Goal: Information Seeking & Learning: Learn about a topic

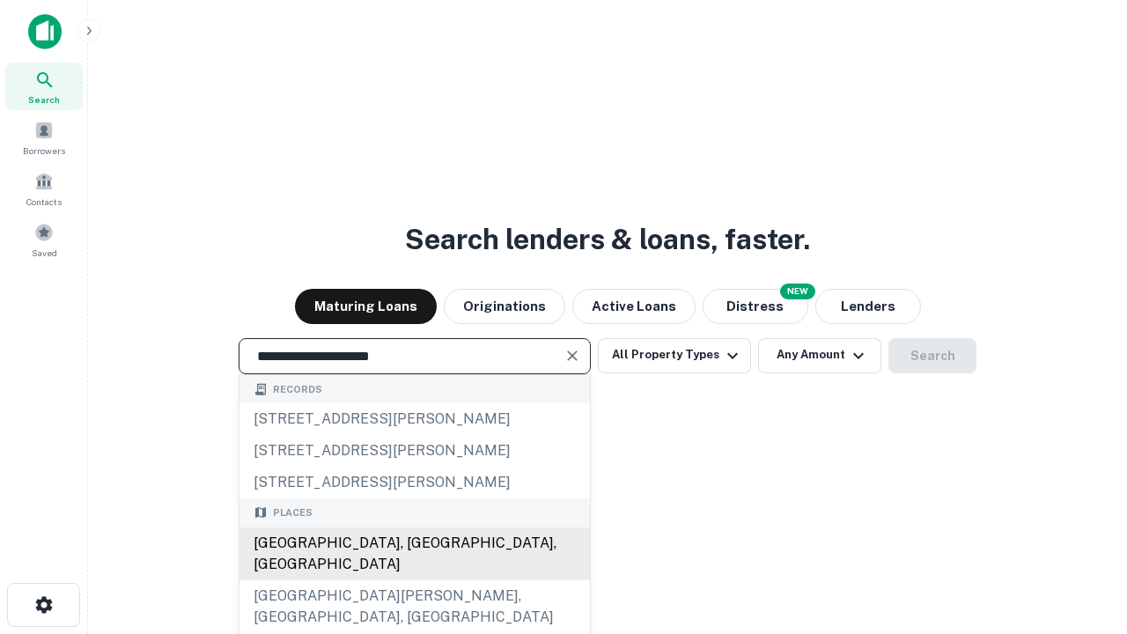
click at [414, 580] on div "[GEOGRAPHIC_DATA], [GEOGRAPHIC_DATA], [GEOGRAPHIC_DATA]" at bounding box center [415, 554] width 351 height 53
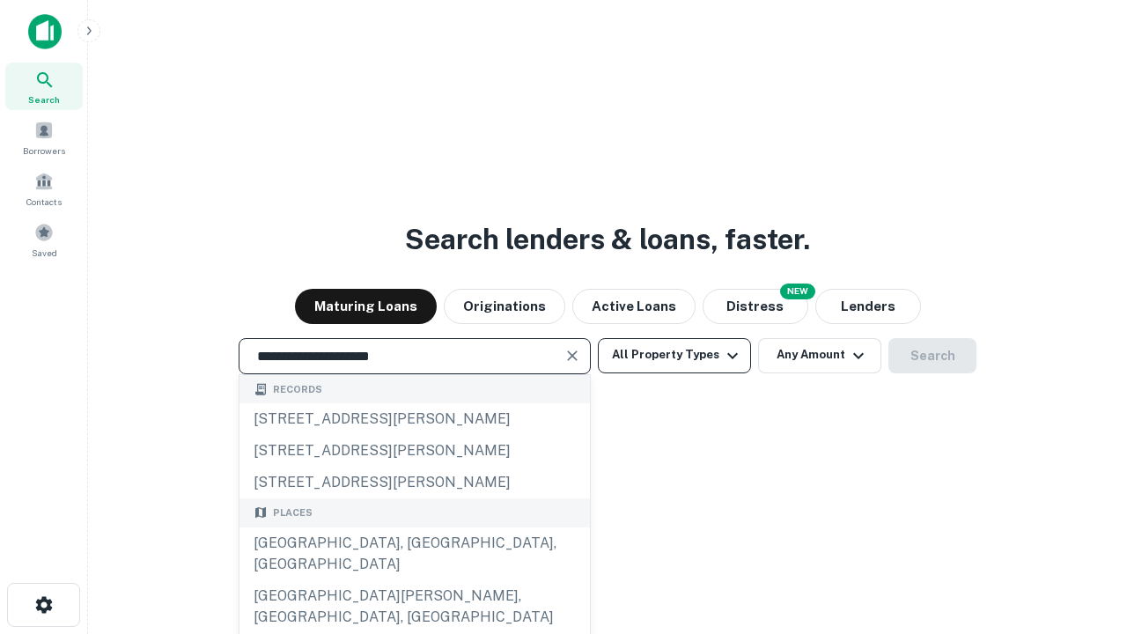
click at [675, 355] on button "All Property Types" at bounding box center [674, 355] width 153 height 35
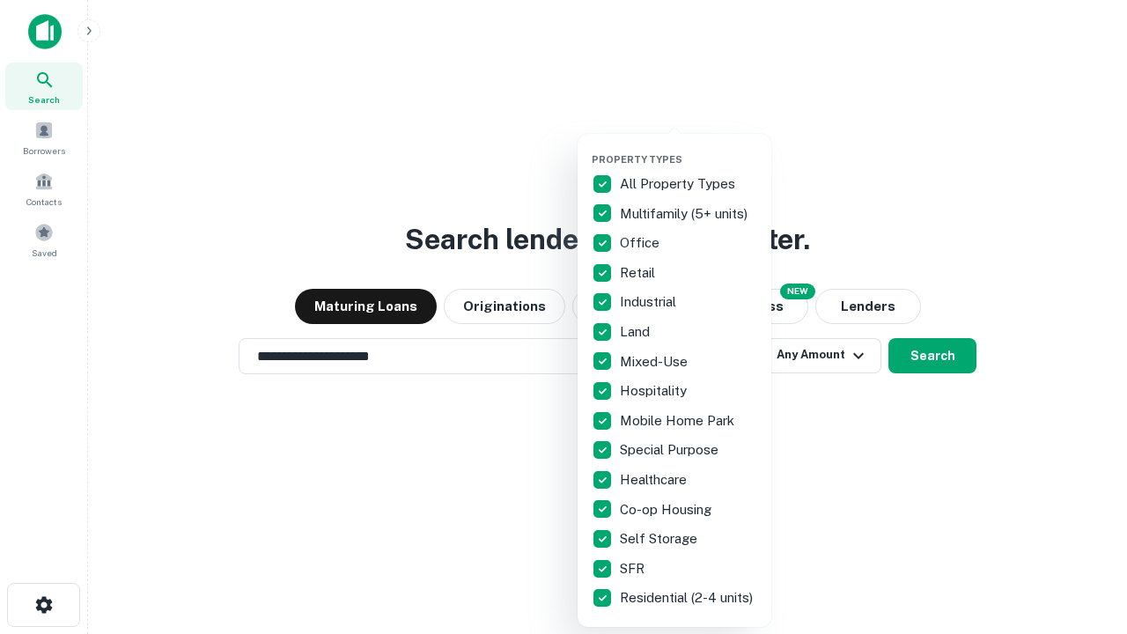
type input "**********"
click at [689, 148] on button "button" at bounding box center [689, 148] width 194 height 1
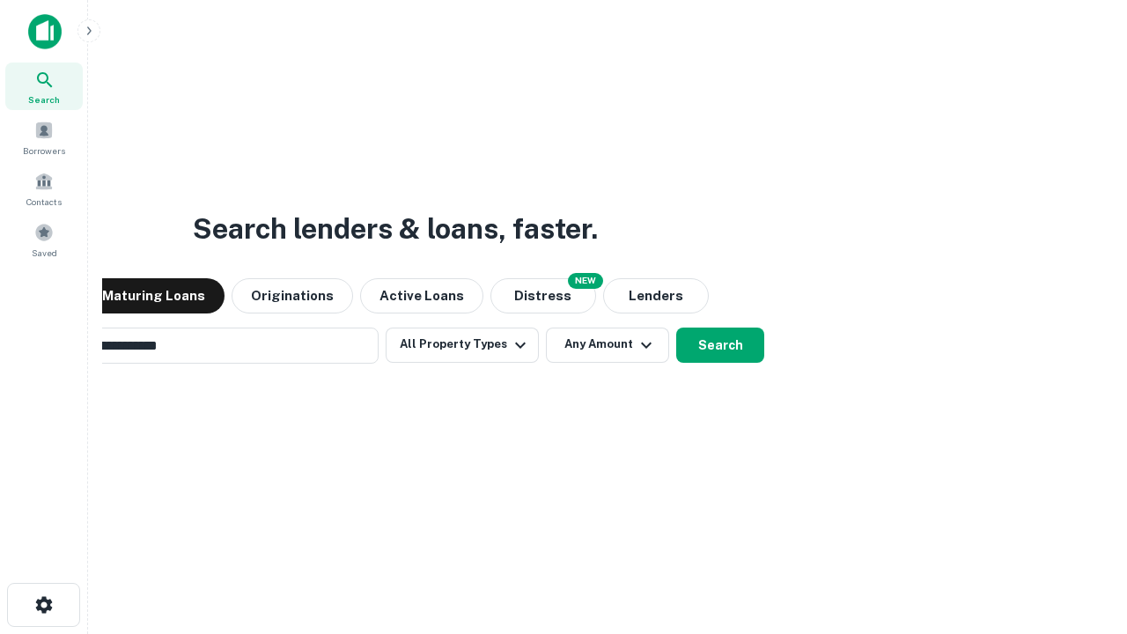
scroll to position [27, 0]
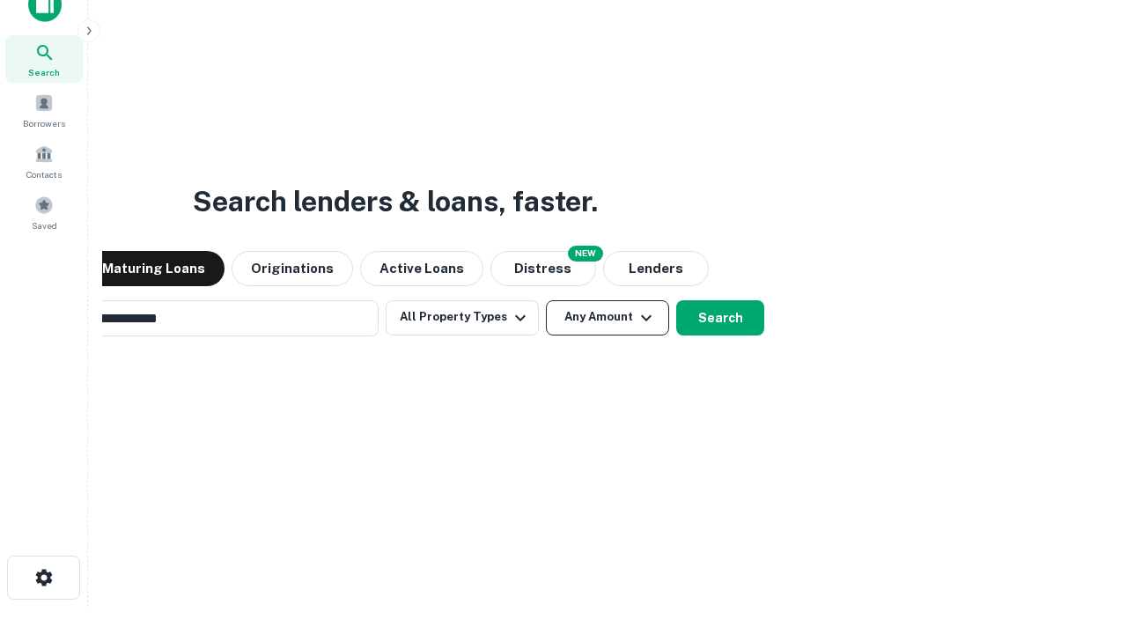
click at [546, 300] on button "Any Amount" at bounding box center [607, 317] width 123 height 35
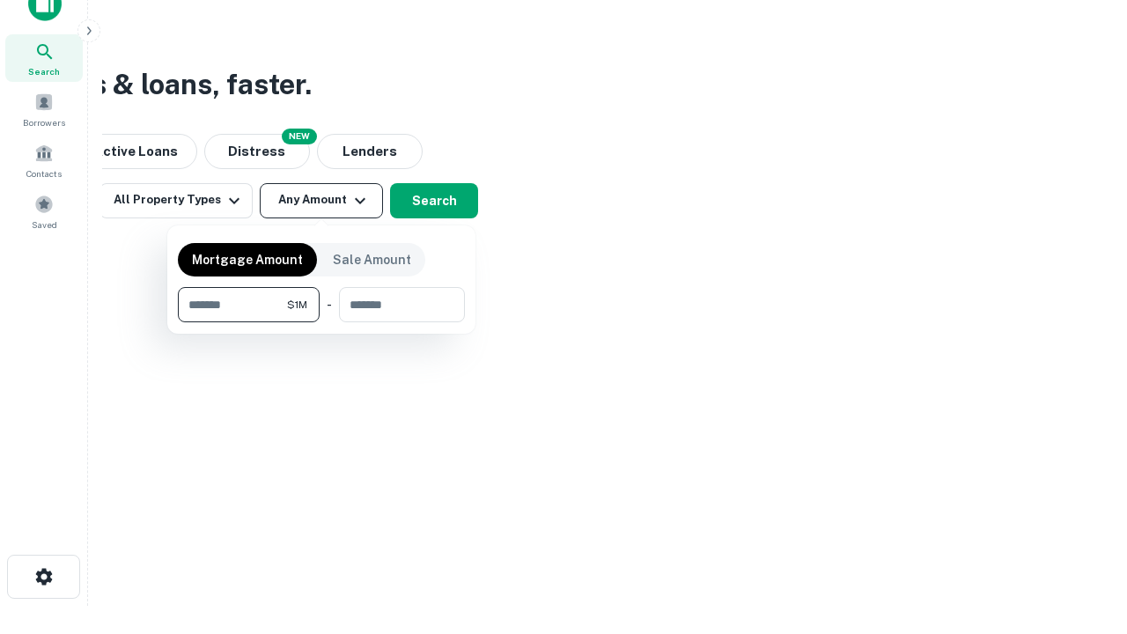
type input "*******"
click at [321, 322] on button "button" at bounding box center [321, 322] width 287 height 1
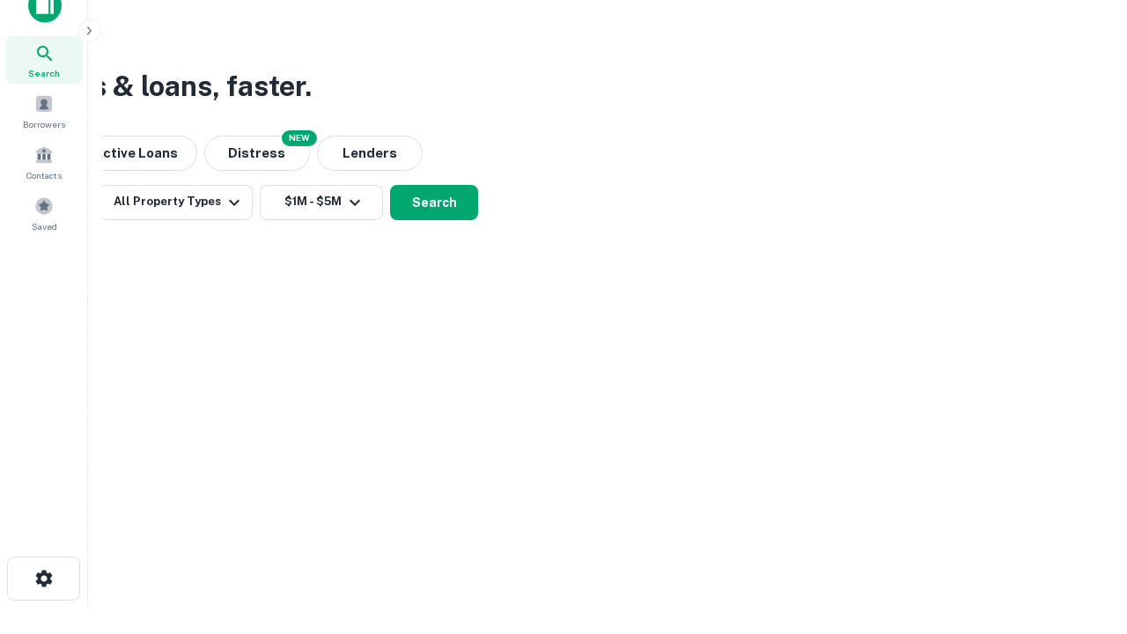
scroll to position [11, 325]
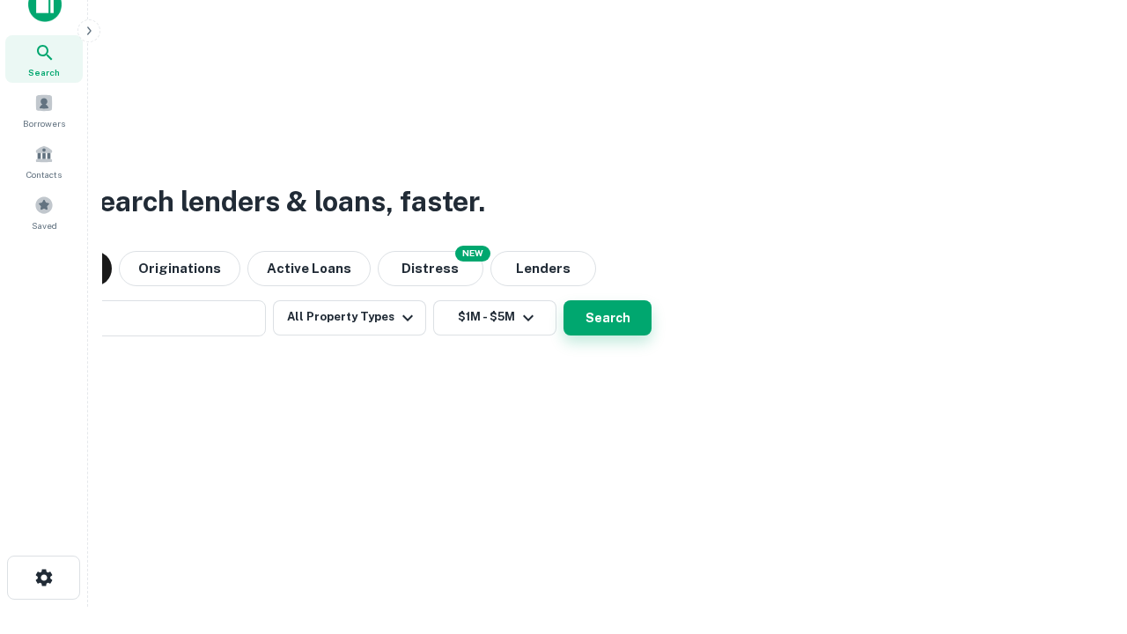
click at [564, 300] on button "Search" at bounding box center [608, 317] width 88 height 35
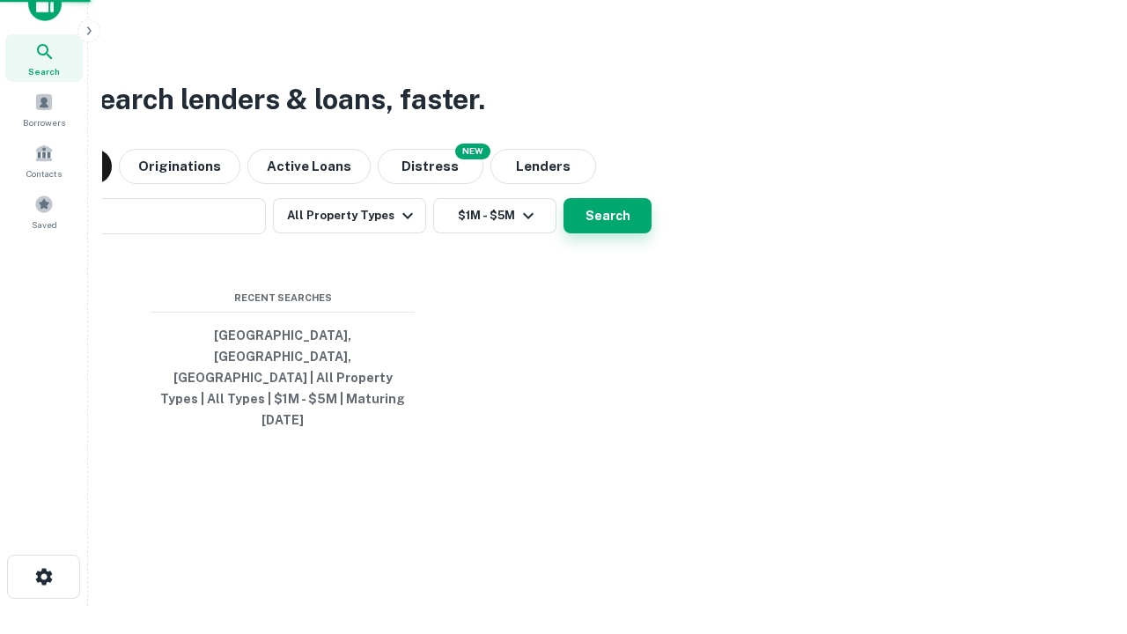
scroll to position [47, 498]
